Goal: Book appointment/travel/reservation

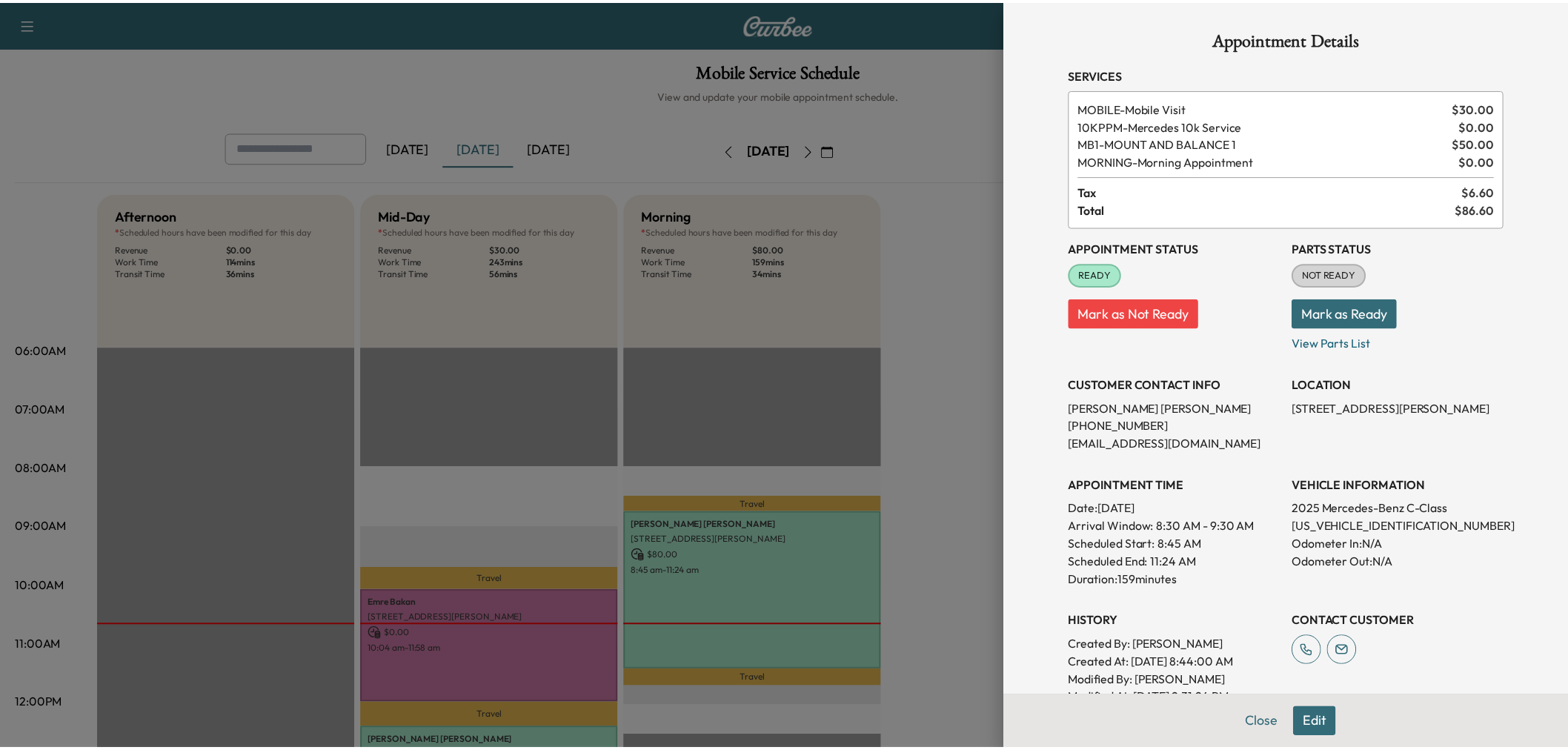
scroll to position [329, 0]
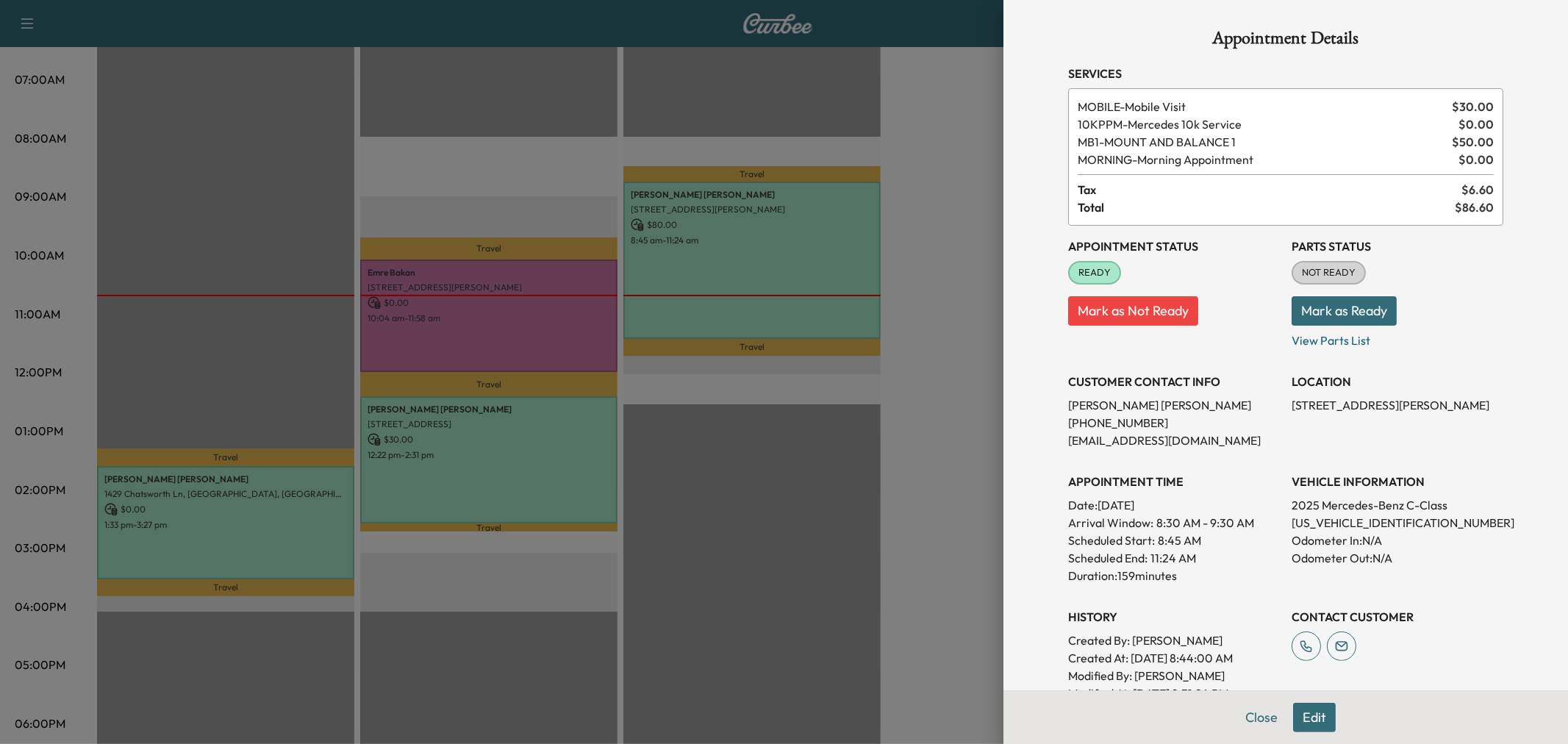
click at [865, 495] on div at bounding box center [784, 372] width 1568 height 744
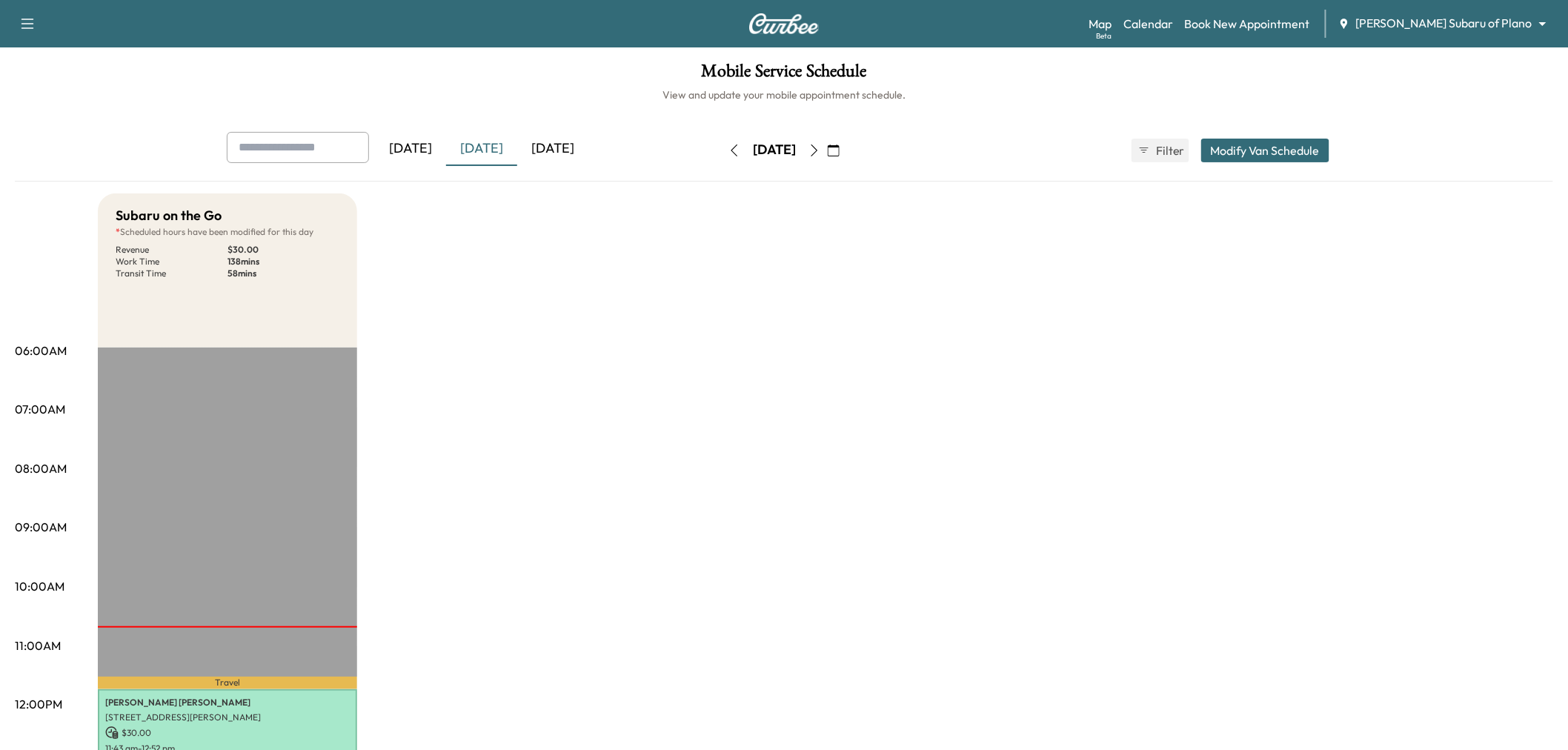
click at [818, 149] on icon "button" at bounding box center [814, 151] width 7 height 12
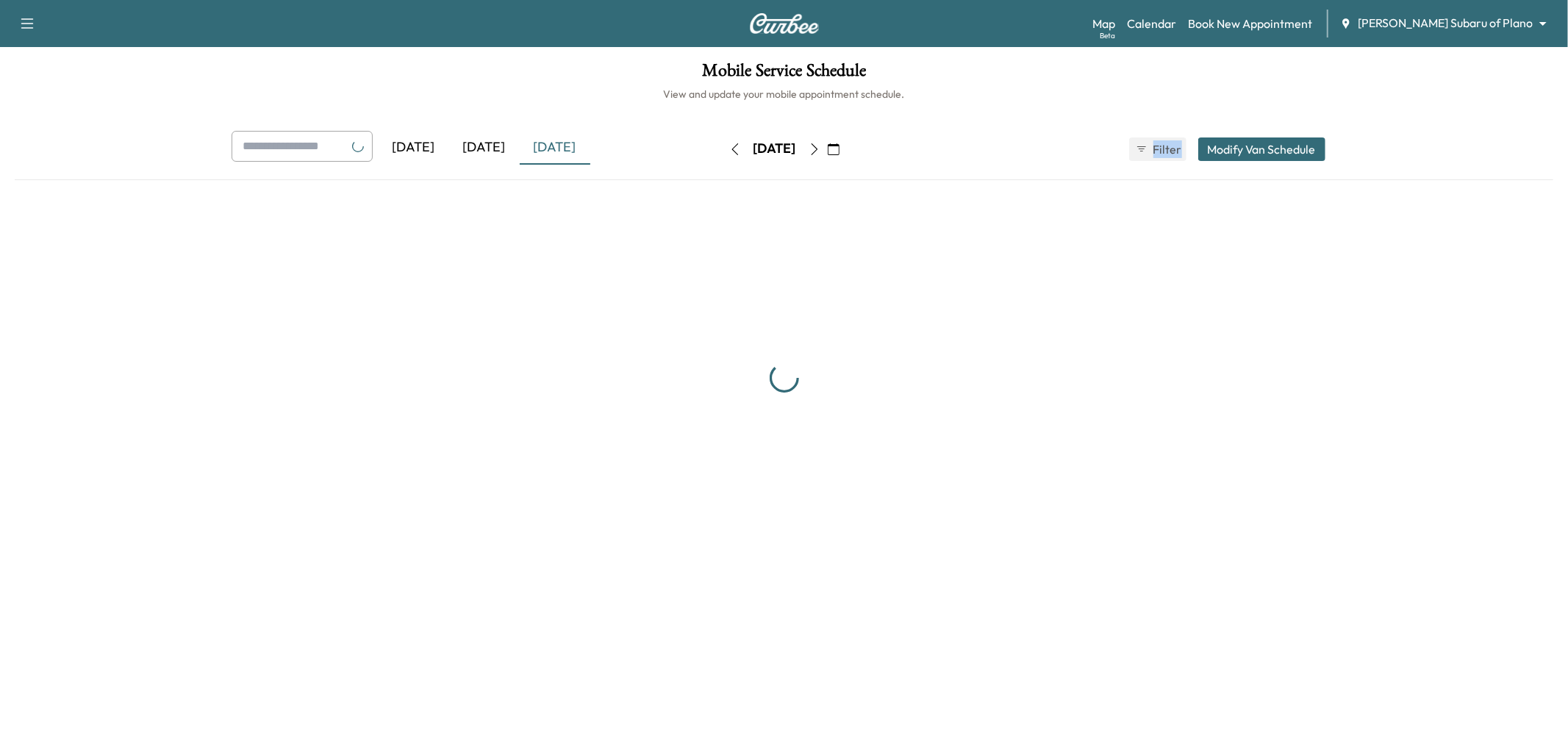
click at [827, 147] on div "Wednesday, September 24" at bounding box center [775, 149] width 104 height 24
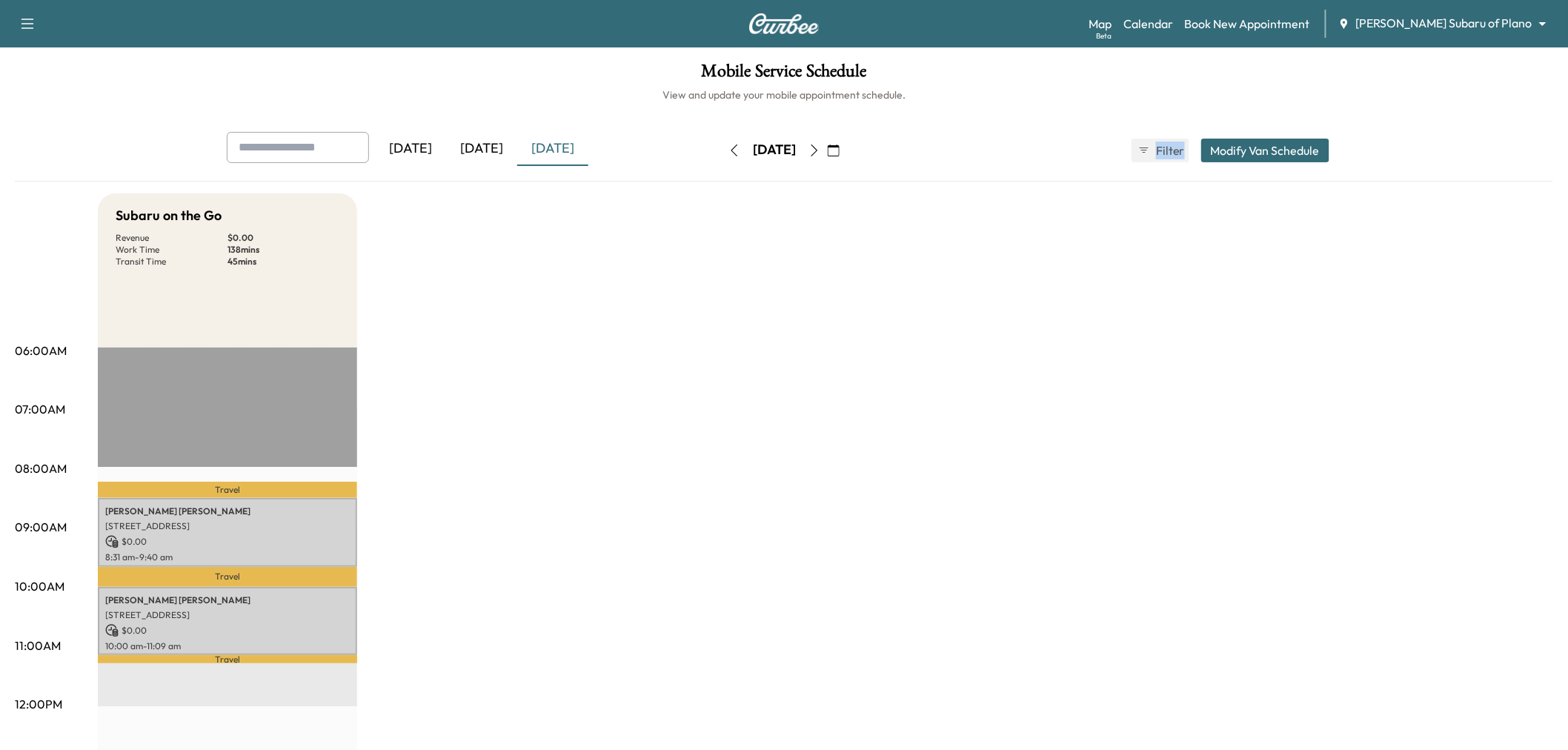
click at [821, 146] on icon "button" at bounding box center [814, 151] width 12 height 12
